Goal: Information Seeking & Learning: Learn about a topic

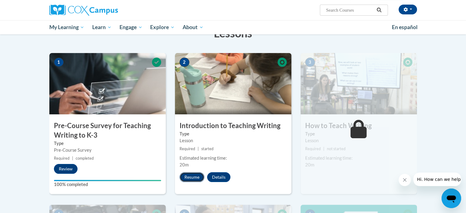
click at [192, 178] on button "Resume" at bounding box center [192, 177] width 25 height 10
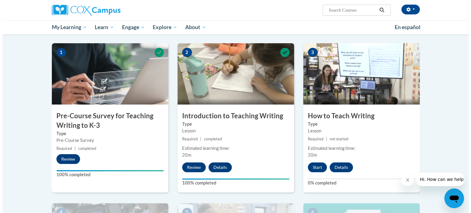
scroll to position [128, 0]
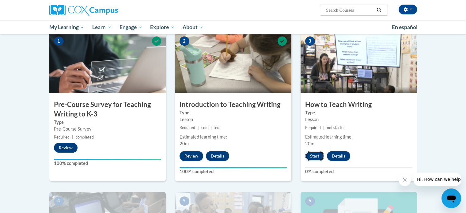
click at [313, 155] on button "Start" at bounding box center [314, 156] width 19 height 10
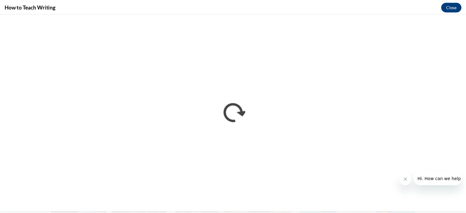
scroll to position [0, 0]
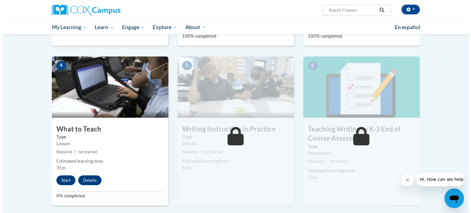
scroll to position [261, 0]
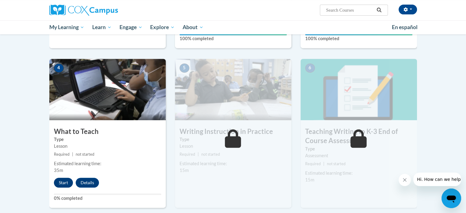
click at [62, 185] on button "Start" at bounding box center [63, 183] width 19 height 10
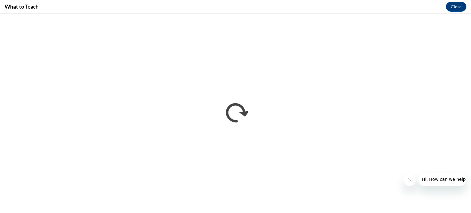
scroll to position [0, 0]
